Goal: Task Accomplishment & Management: Manage account settings

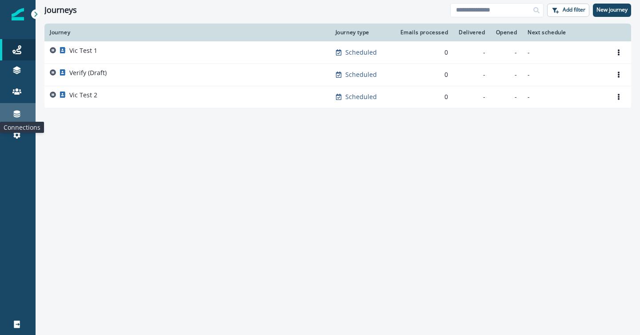
click at [16, 113] on icon at bounding box center [17, 114] width 7 height 7
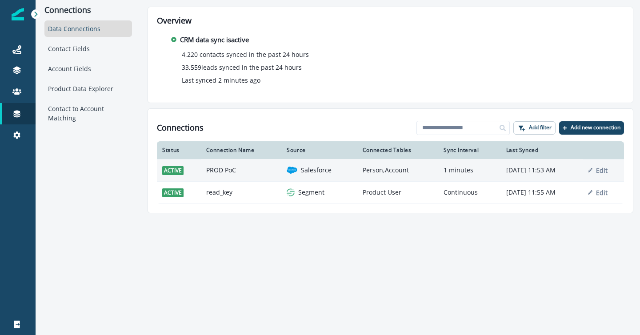
click at [196, 169] on td "active" at bounding box center [179, 170] width 44 height 22
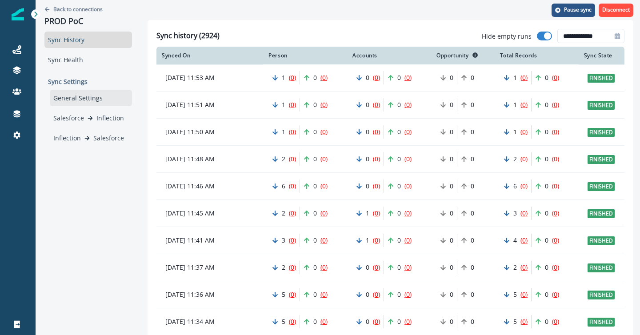
click at [72, 96] on div "General Settings" at bounding box center [91, 98] width 82 height 16
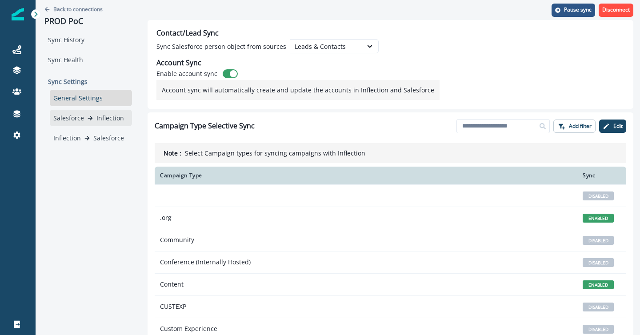
click at [77, 116] on p "Salesforce" at bounding box center [68, 117] width 31 height 9
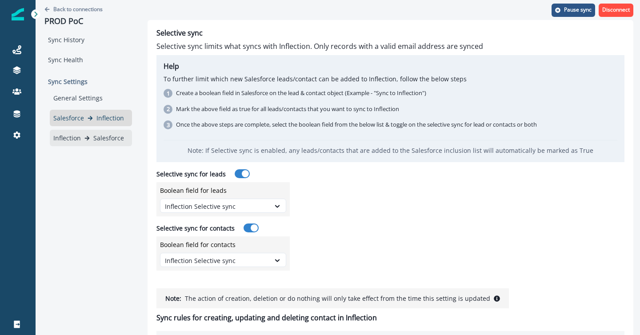
click at [99, 144] on div "Inflection Salesforce" at bounding box center [91, 138] width 82 height 16
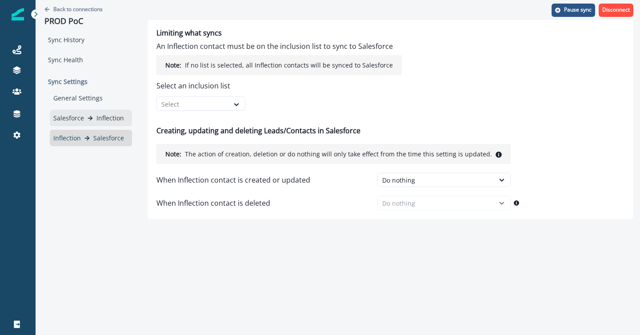
click at [71, 118] on p "Salesforce" at bounding box center [68, 117] width 31 height 9
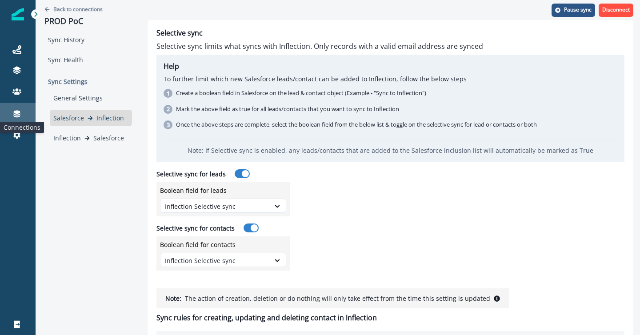
click at [12, 115] on icon at bounding box center [16, 113] width 9 height 9
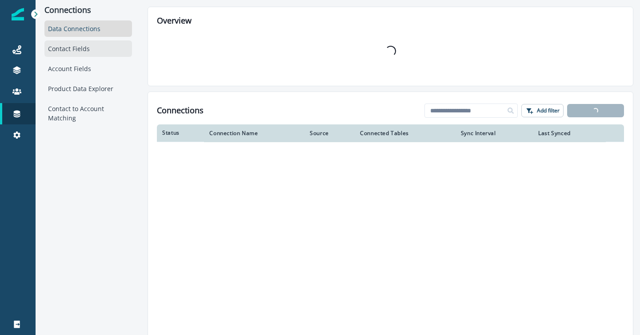
click at [76, 48] on div "Contact Fields" at bounding box center [88, 48] width 88 height 16
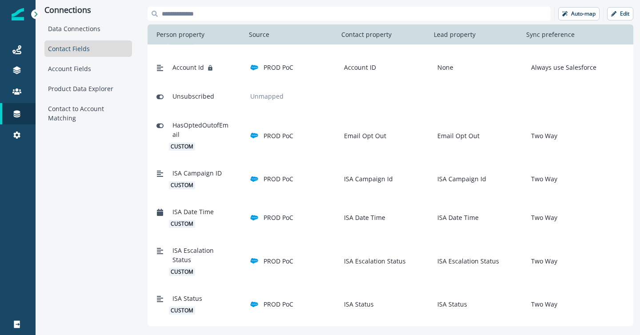
scroll to position [454, 0]
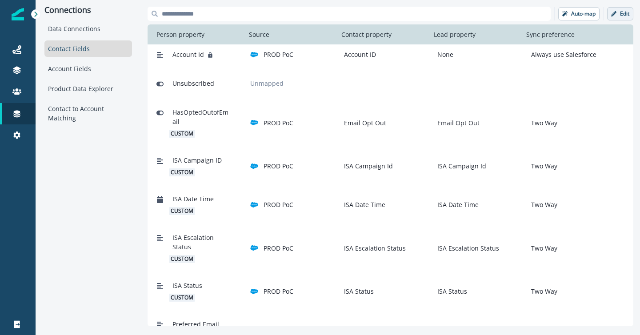
click at [622, 13] on p "Edit" at bounding box center [624, 14] width 9 height 6
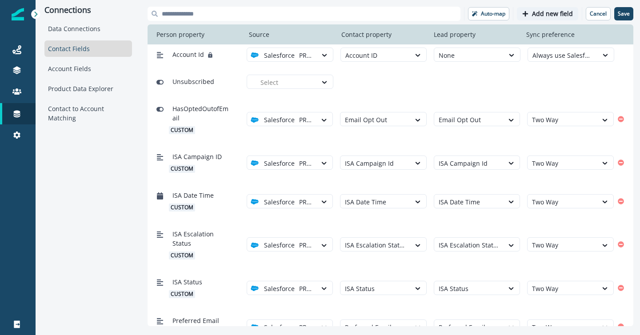
scroll to position [451, 0]
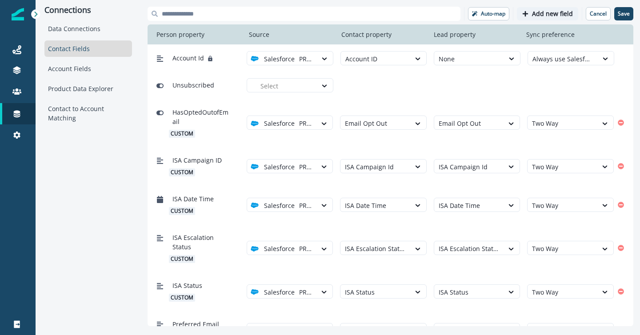
click at [531, 12] on button "Add new field" at bounding box center [547, 13] width 61 height 13
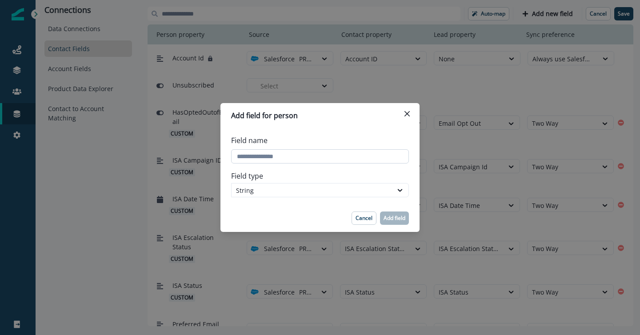
click at [332, 154] on input "Field name" at bounding box center [320, 156] width 178 height 14
click at [360, 221] on p "Cancel" at bounding box center [364, 218] width 17 height 6
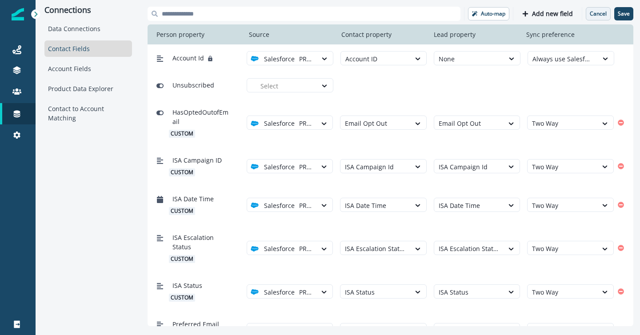
click at [599, 13] on p "Cancel" at bounding box center [598, 14] width 17 height 6
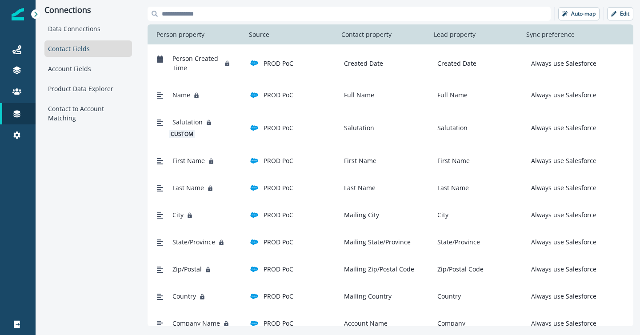
scroll to position [0, 0]
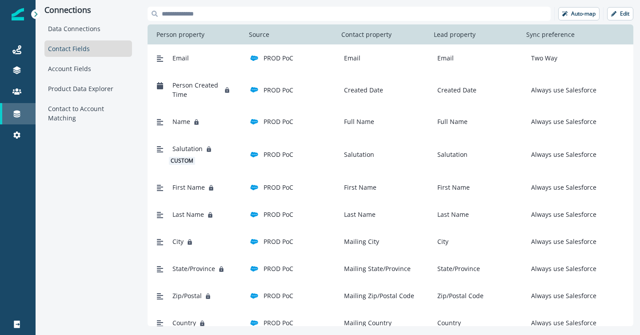
click at [17, 113] on icon at bounding box center [17, 114] width 7 height 7
click at [84, 30] on div "Data Connections" at bounding box center [88, 28] width 88 height 16
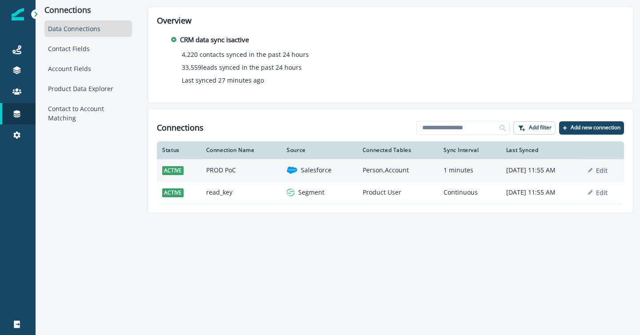
click at [250, 168] on td "PROD PoC" at bounding box center [241, 170] width 81 height 22
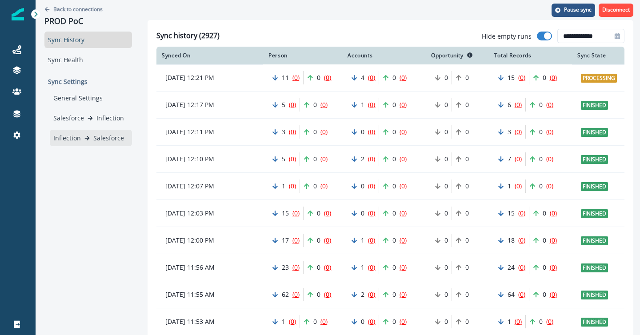
click at [83, 137] on div "Inflection Salesforce" at bounding box center [90, 137] width 75 height 9
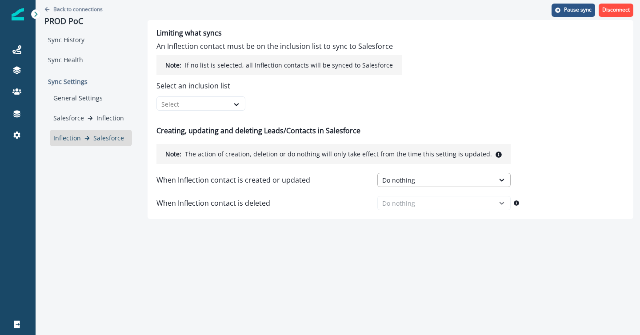
click at [393, 180] on div "Do nothing" at bounding box center [436, 180] width 108 height 9
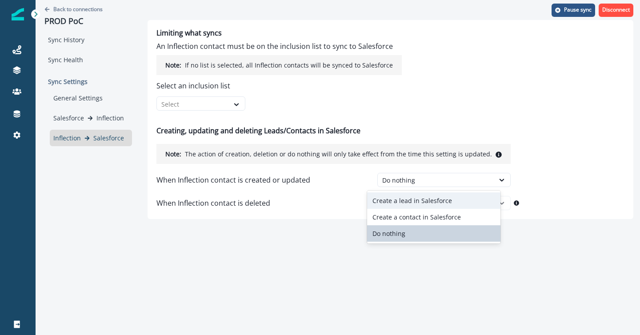
click at [403, 197] on div "Create a lead in Salesforce" at bounding box center [433, 200] width 133 height 16
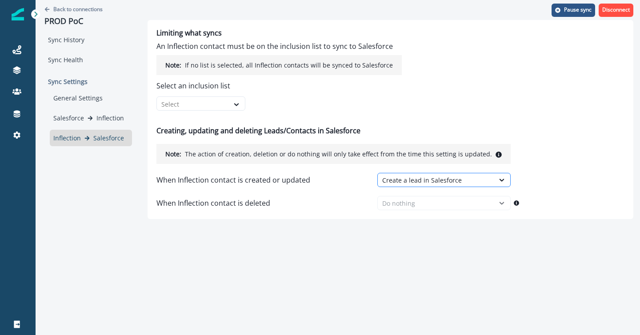
click at [408, 179] on div "Create a lead in Salesforce" at bounding box center [436, 180] width 108 height 9
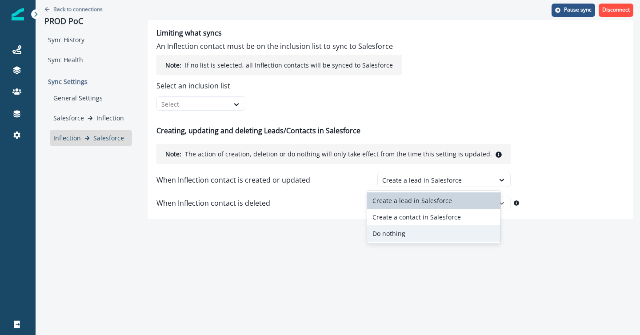
click at [405, 232] on div "Do nothing" at bounding box center [433, 233] width 133 height 16
